Goal: Information Seeking & Learning: Learn about a topic

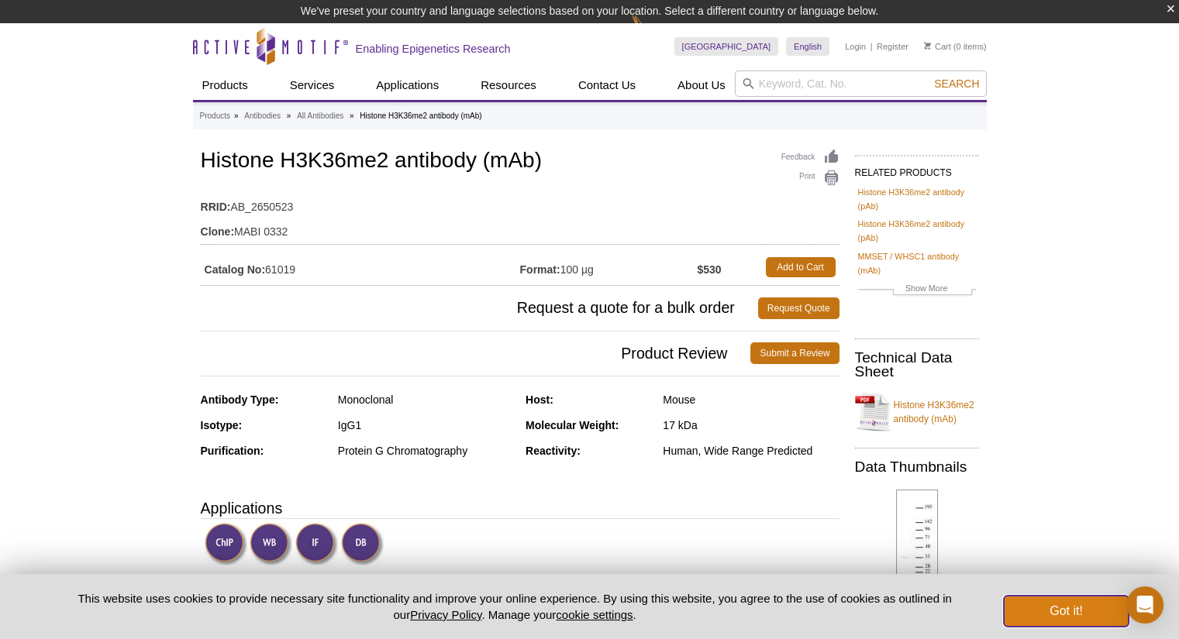
click at [1051, 616] on button "Got it!" at bounding box center [1066, 611] width 124 height 31
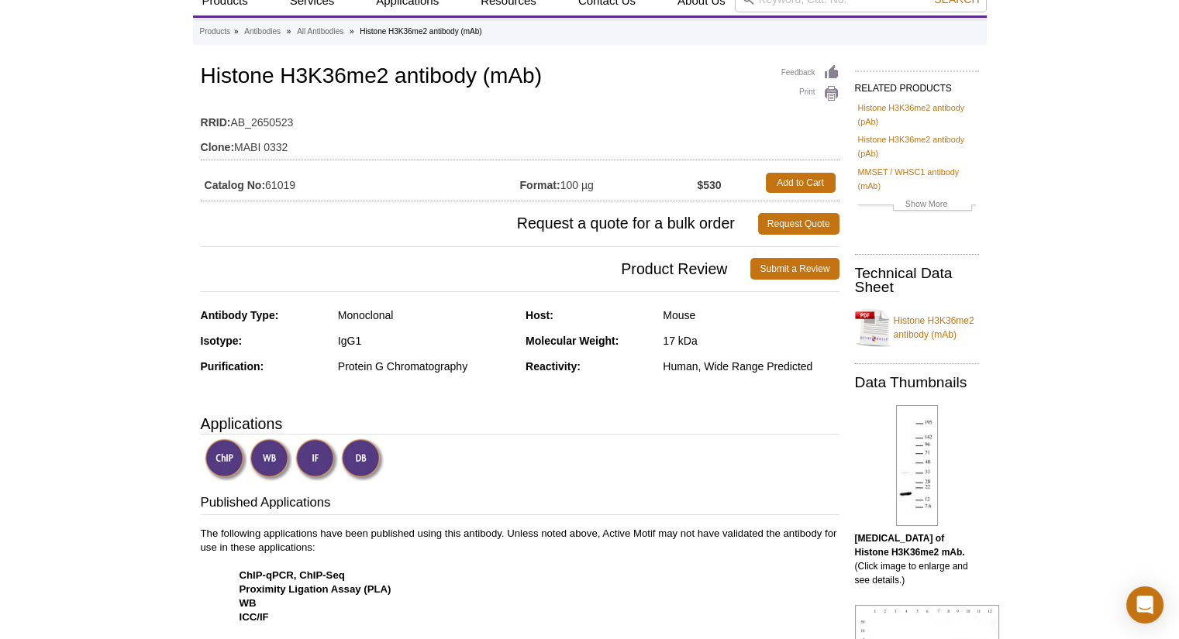
scroll to position [77, 0]
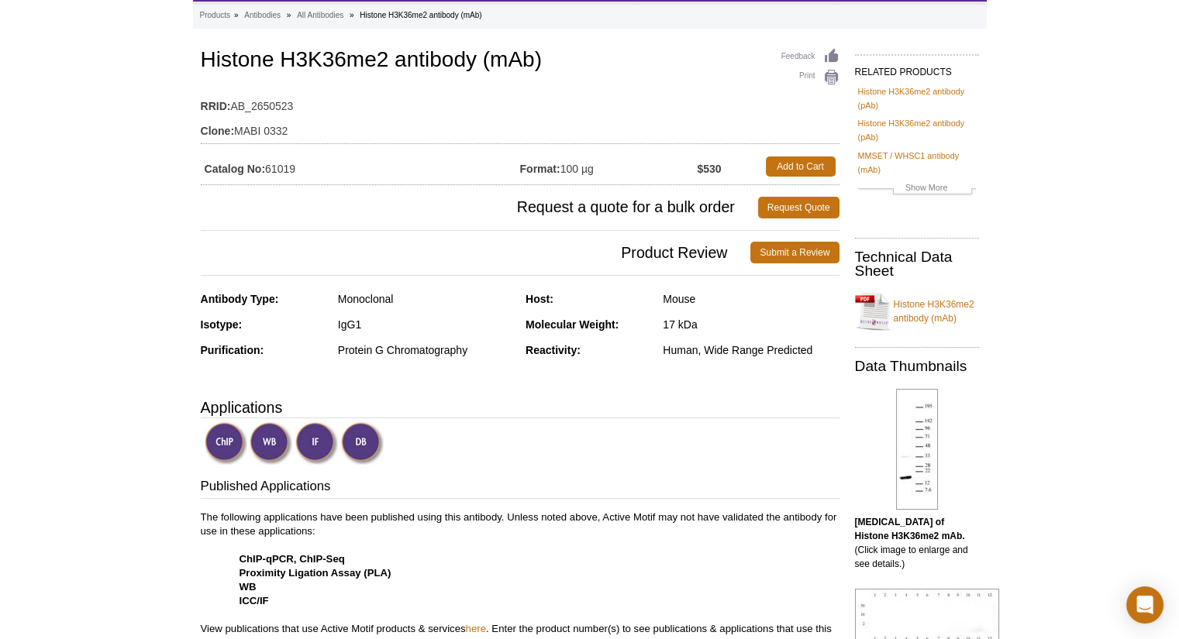
click at [312, 439] on img at bounding box center [316, 443] width 43 height 43
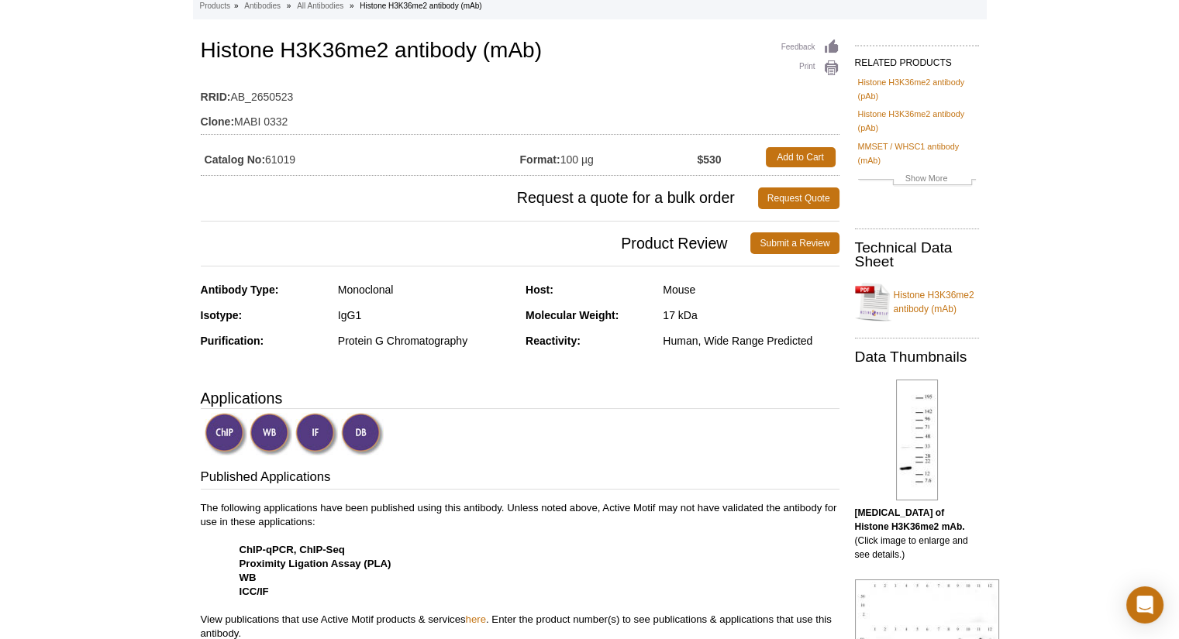
scroll to position [155, 0]
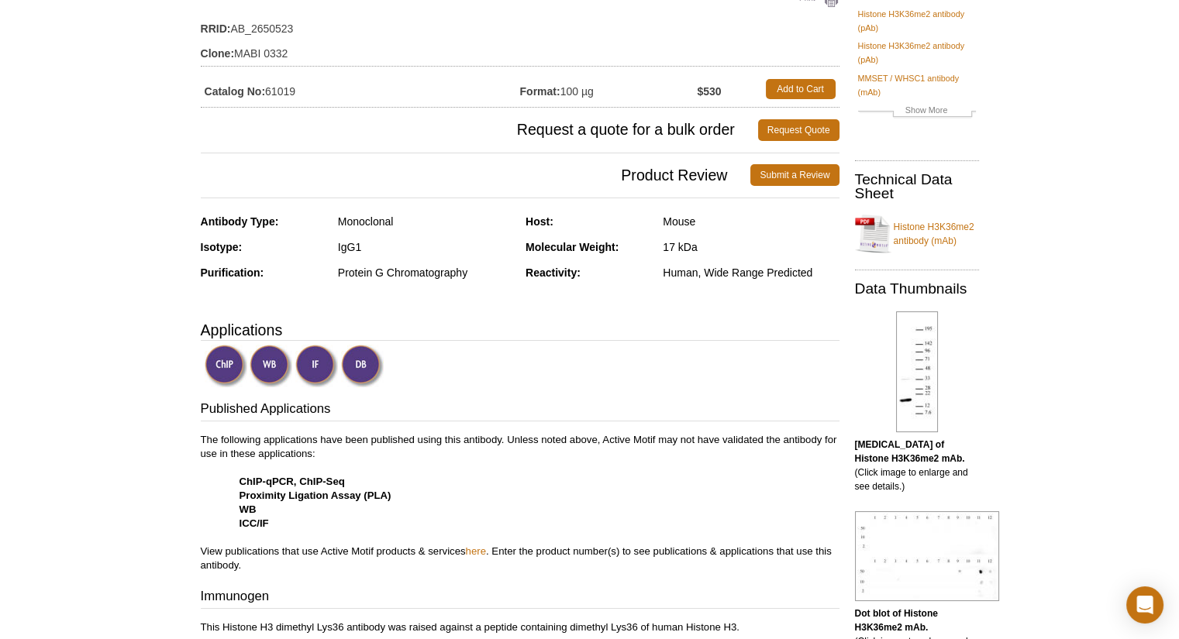
click at [328, 357] on img at bounding box center [316, 366] width 43 height 43
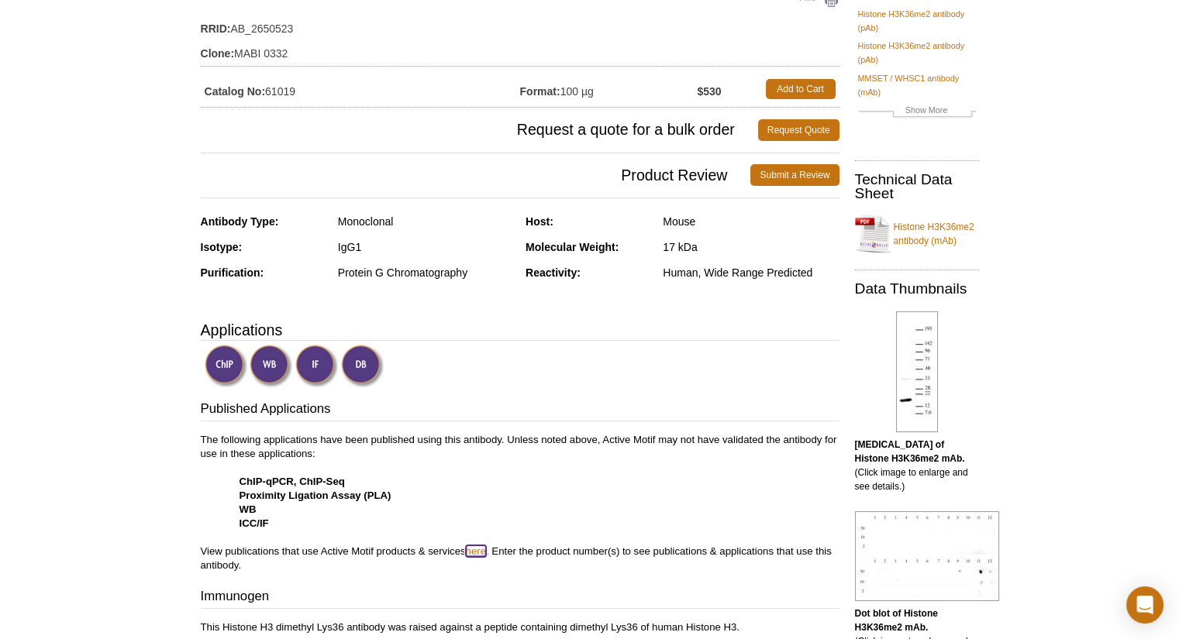
click at [477, 552] on link "here" at bounding box center [476, 552] width 20 height 12
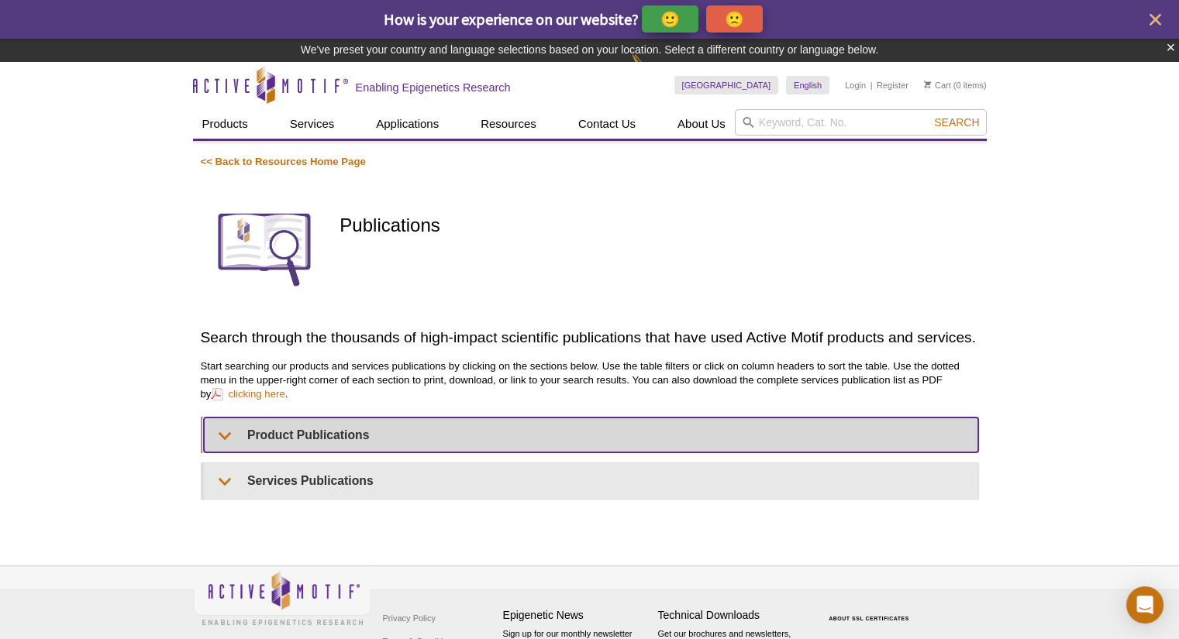
click at [232, 436] on summary "Product Publications" at bounding box center [591, 435] width 774 height 35
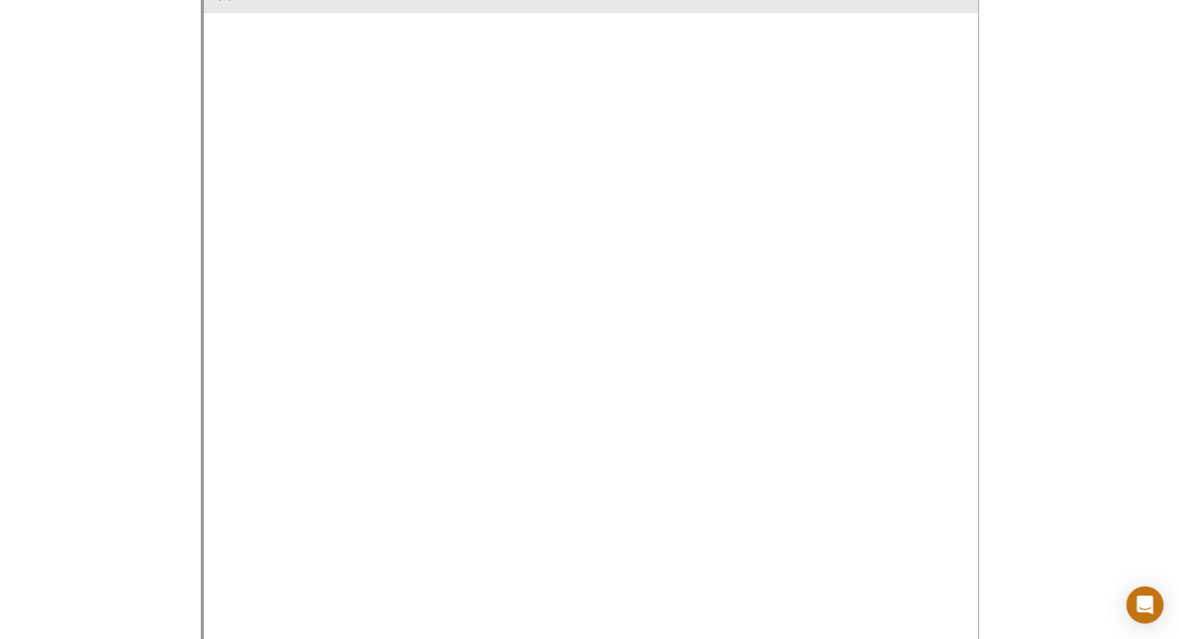
scroll to position [465, 0]
